Goal: Task Accomplishment & Management: Use online tool/utility

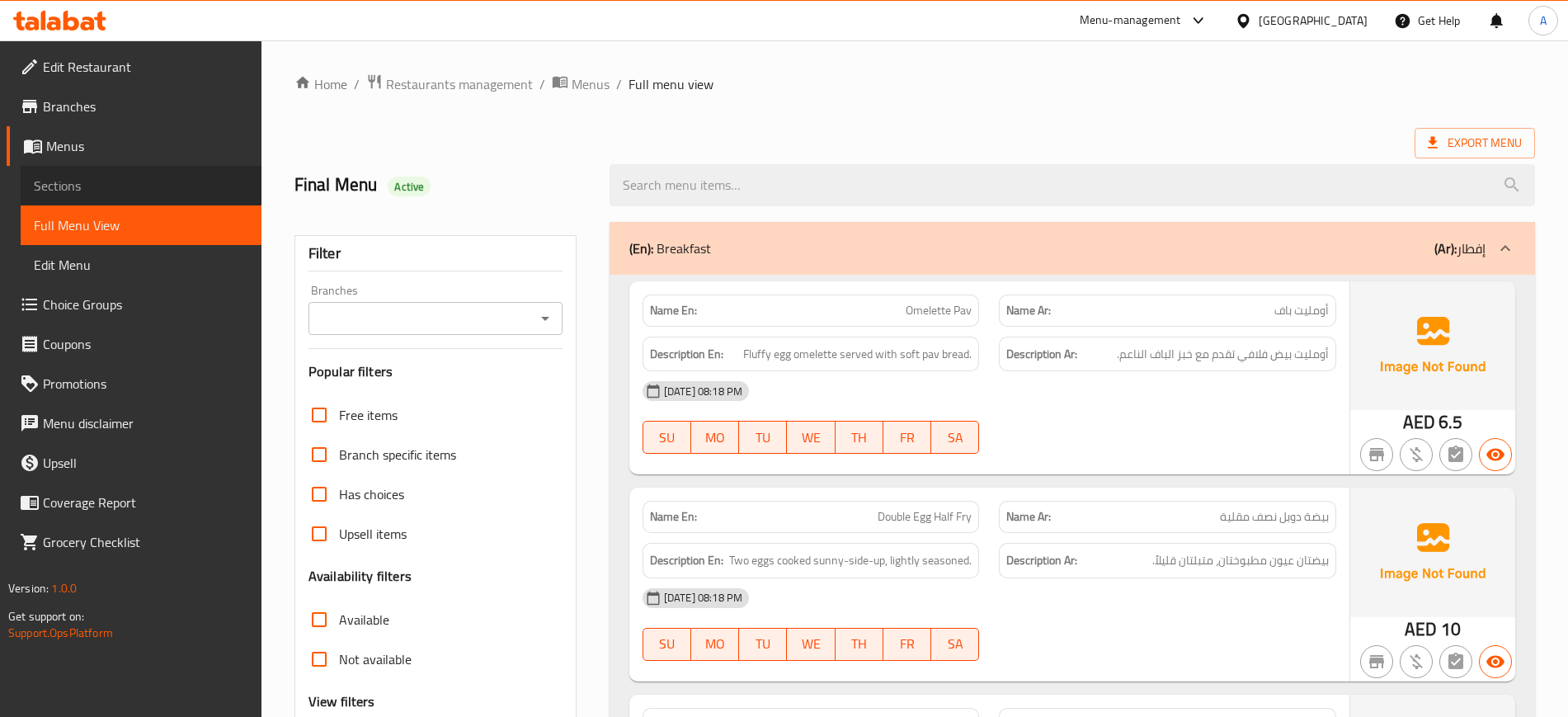
click at [62, 175] on span "Sections" at bounding box center [141, 185] width 215 height 20
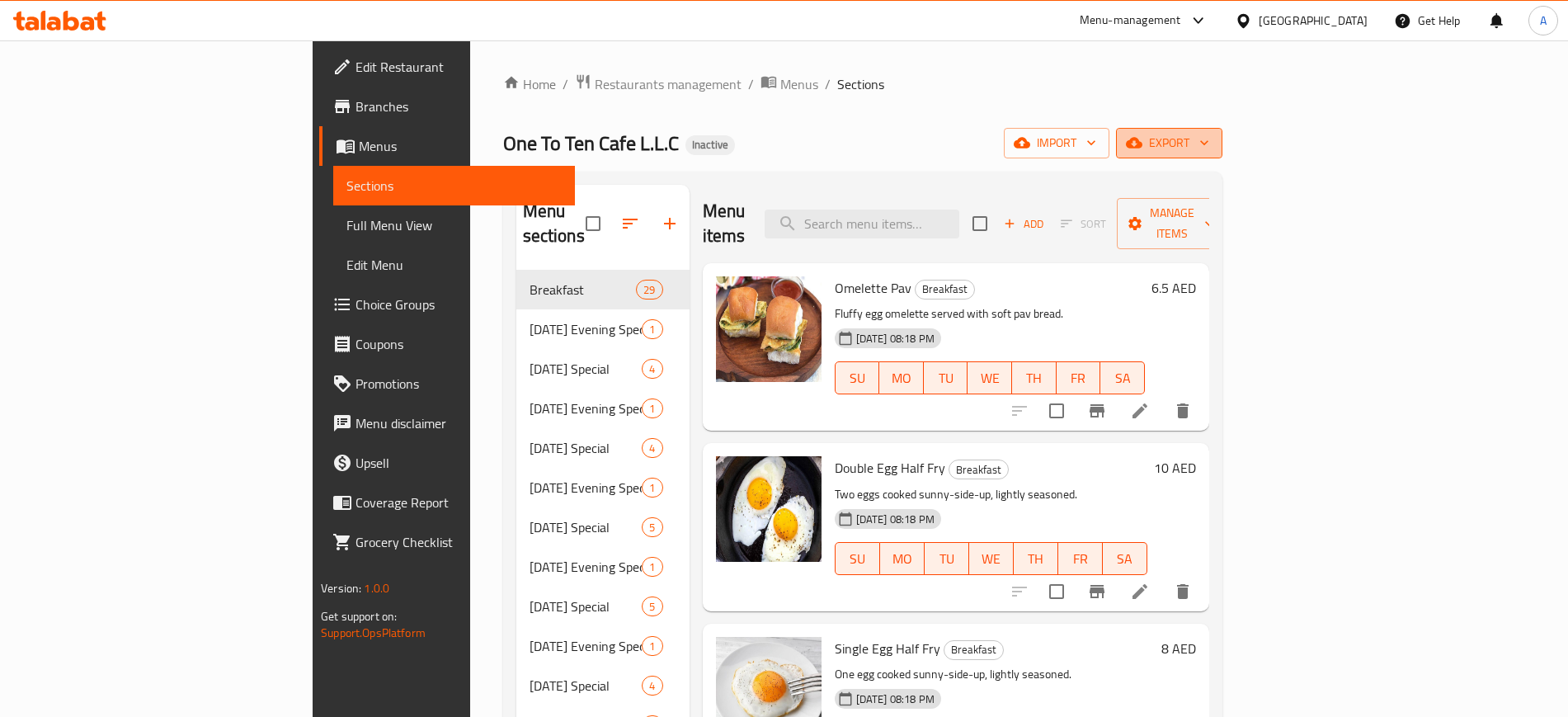
click at [1223, 156] on button "export" at bounding box center [1169, 143] width 106 height 31
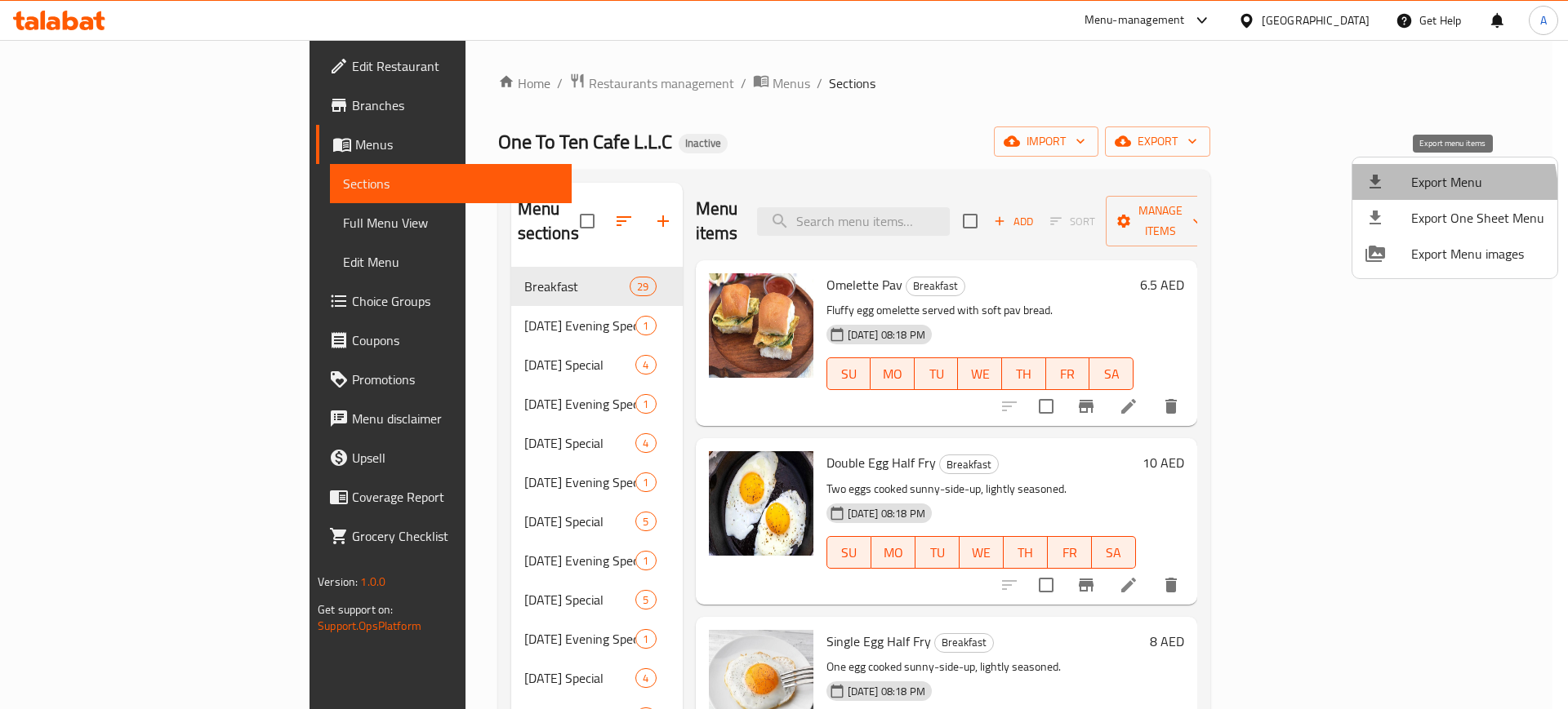
click at [1423, 192] on span "Export Menu" at bounding box center [1477, 182] width 134 height 19
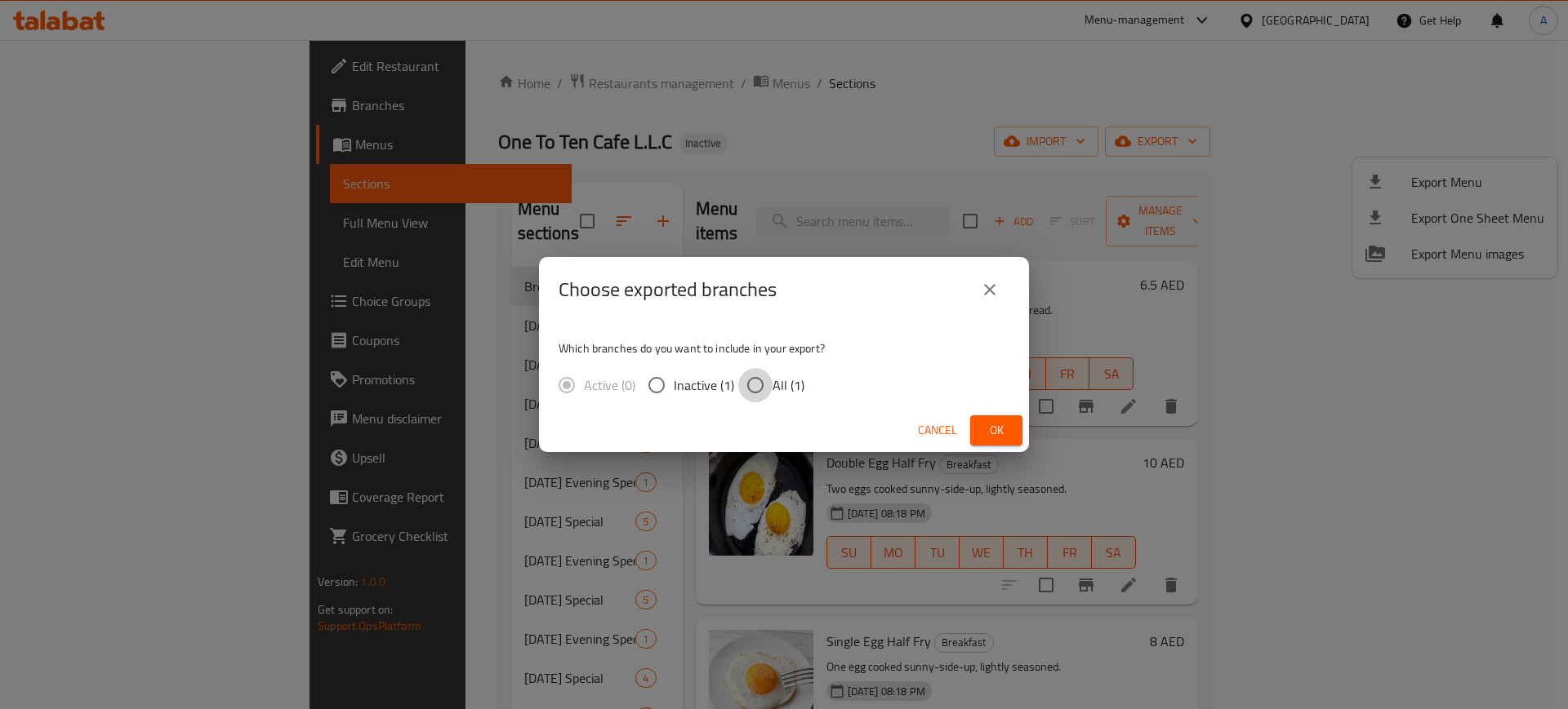
click at [757, 385] on input "All (1)" at bounding box center [754, 385] width 34 height 34
radio input "true"
click at [987, 429] on span "Ok" at bounding box center [996, 430] width 26 height 20
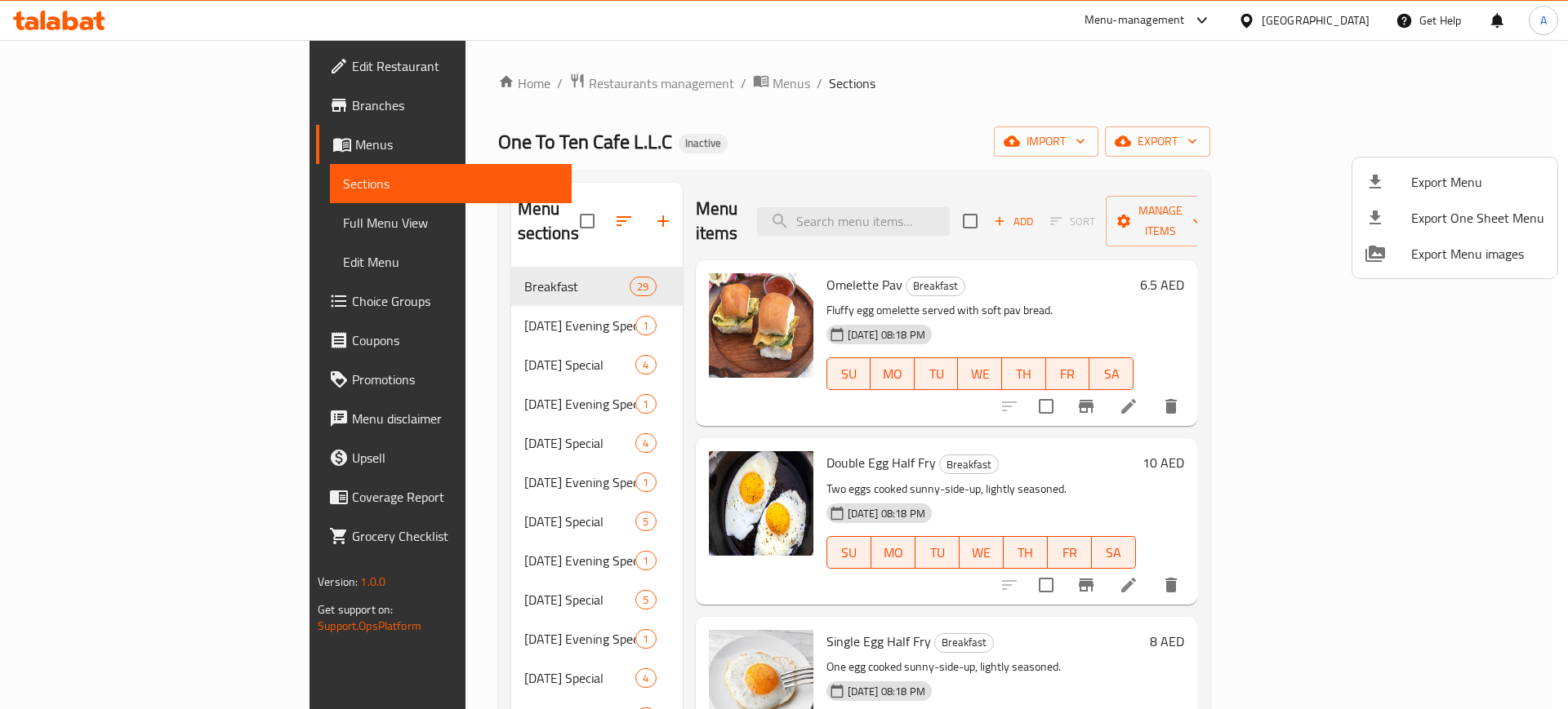
click at [81, 223] on div at bounding box center [784, 354] width 1568 height 709
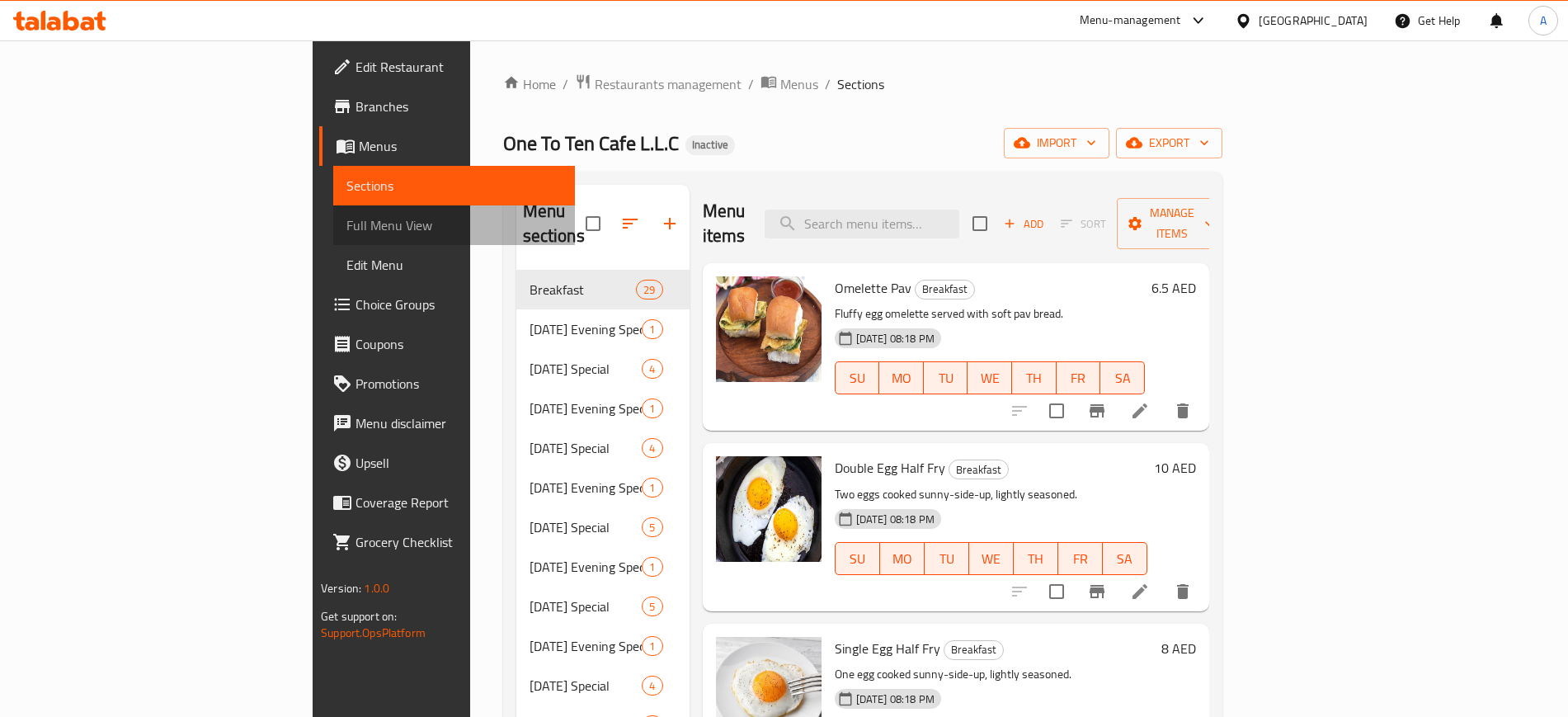
click at [346, 226] on span "Full Menu View" at bounding box center [454, 226] width 215 height 20
